Goal: Find specific page/section: Find specific page/section

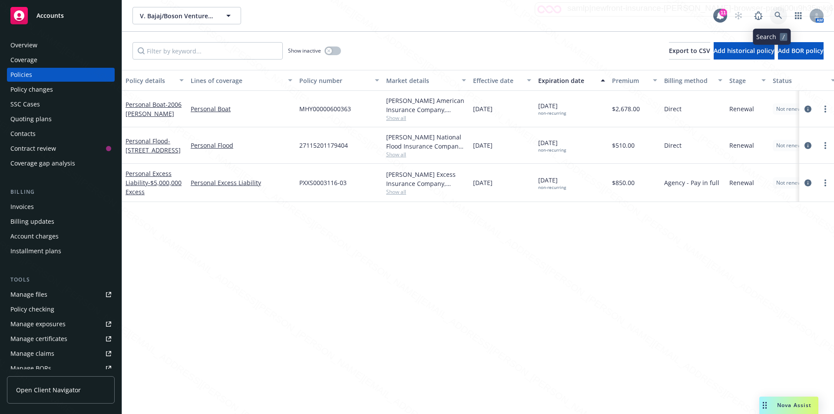
click at [774, 15] on icon at bounding box center [778, 16] width 8 height 8
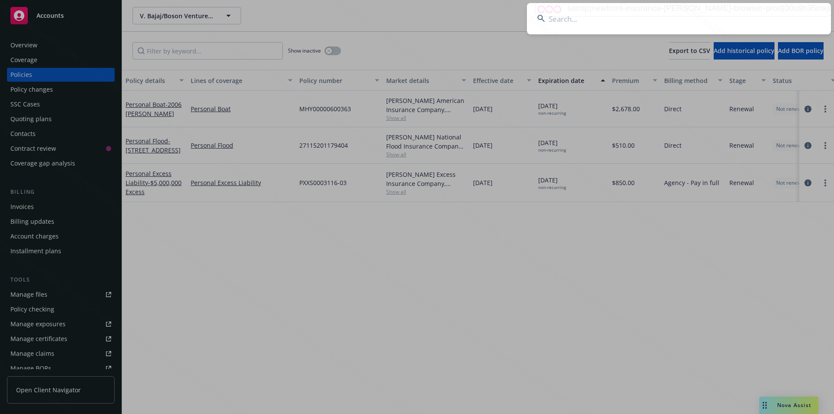
click at [673, 19] on input at bounding box center [679, 18] width 304 height 31
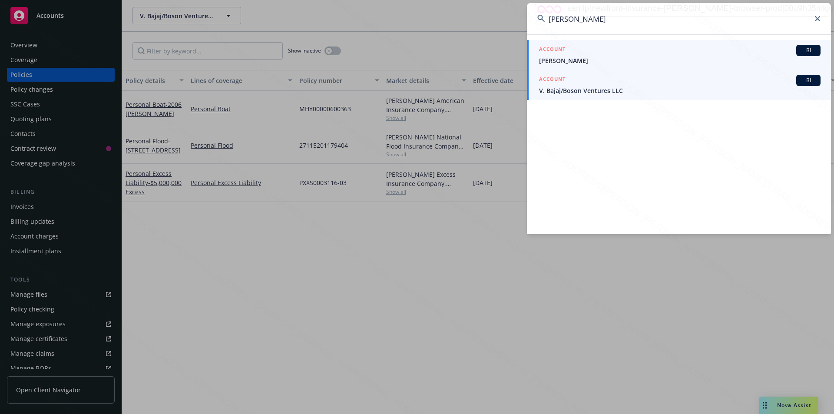
type input "[PERSON_NAME]"
click at [607, 92] on span "V. Bajaj/Boson Ventures LLC" at bounding box center [679, 90] width 281 height 9
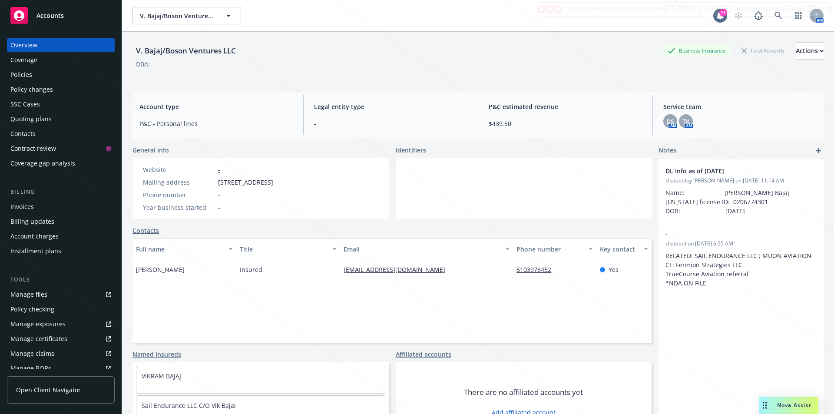
click at [22, 73] on div "Policies" at bounding box center [21, 75] width 22 height 14
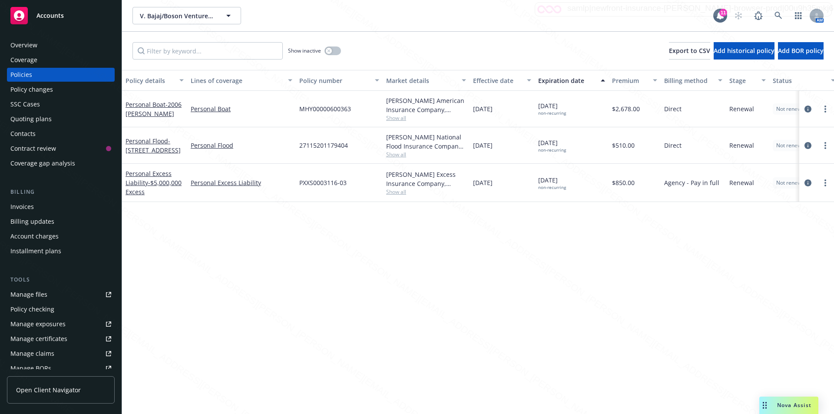
click at [141, 265] on div "Policy details Lines of coverage Policy number Market details Effective date Ex…" at bounding box center [478, 242] width 712 height 344
